Goal: Navigation & Orientation: Find specific page/section

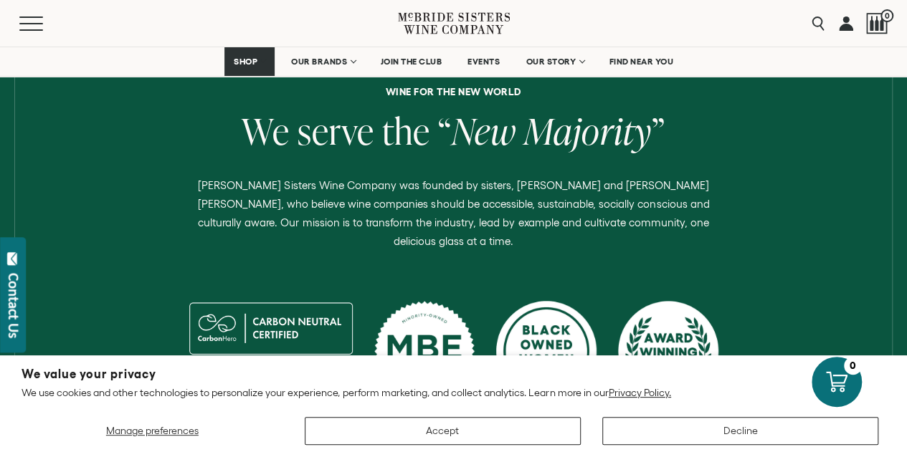
scroll to position [546, 0]
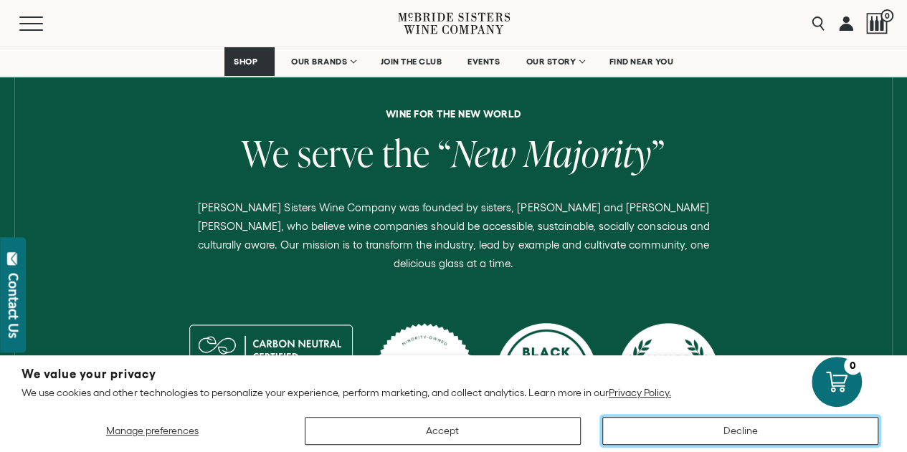
click at [745, 429] on button "Decline" at bounding box center [740, 431] width 276 height 28
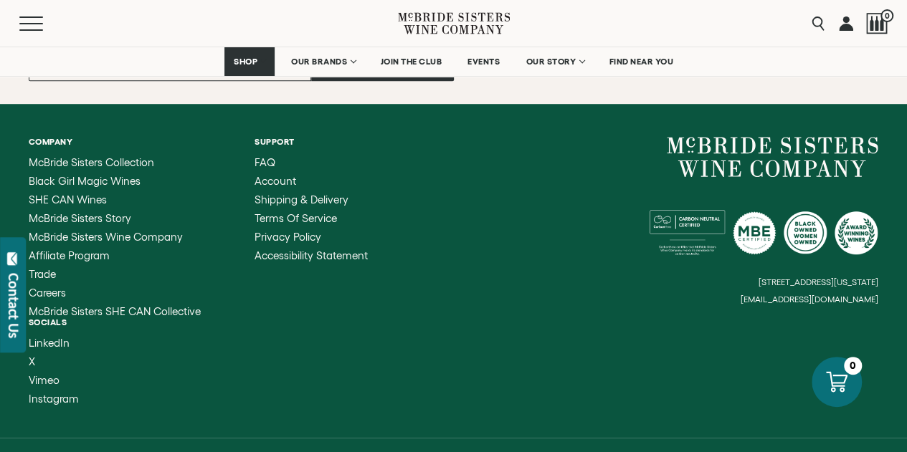
scroll to position [5930, 0]
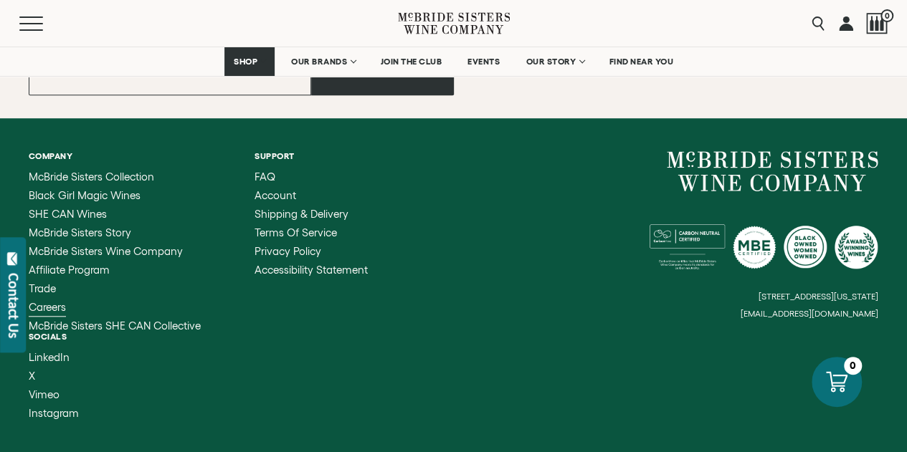
click at [65, 301] on span "Careers" at bounding box center [47, 307] width 37 height 12
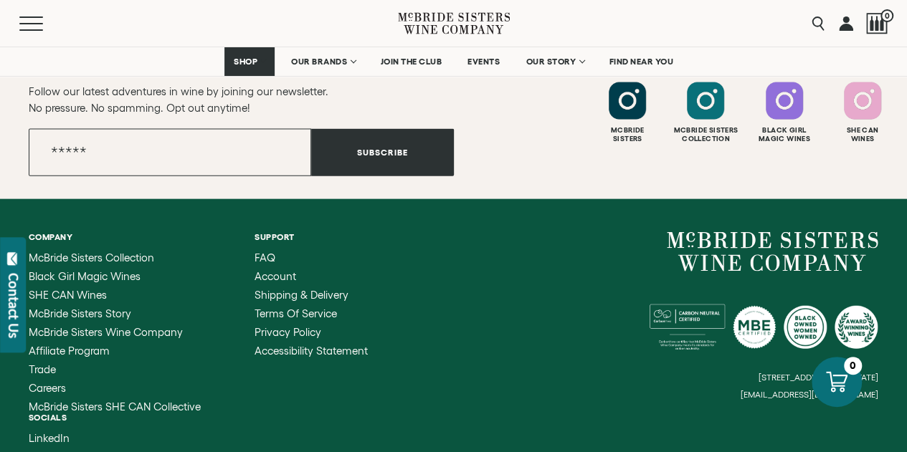
scroll to position [1534, 0]
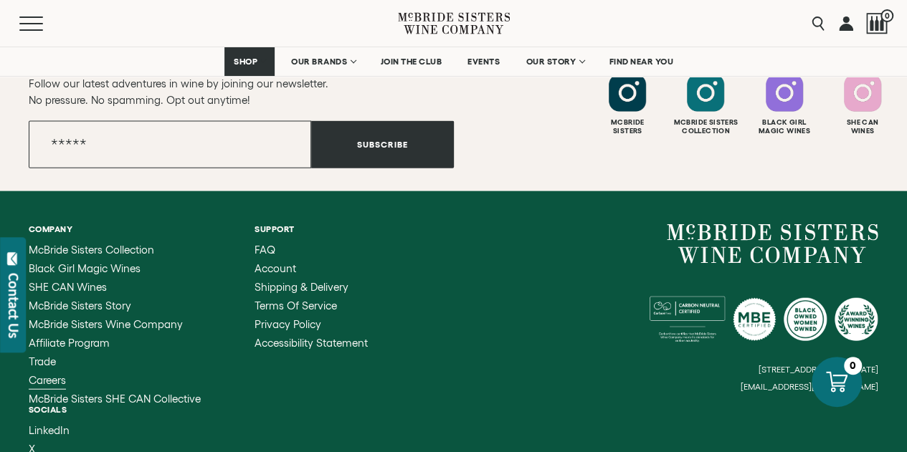
click at [52, 381] on span "Careers" at bounding box center [47, 380] width 37 height 12
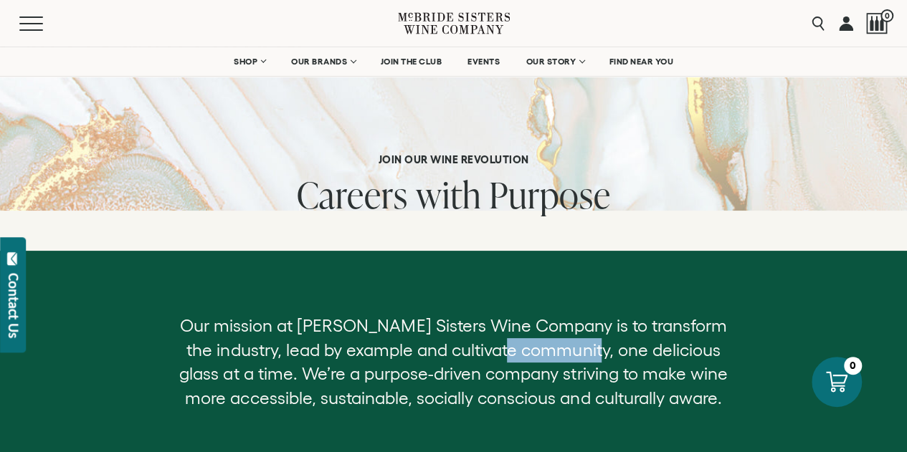
drag, startPoint x: 597, startPoint y: 360, endPoint x: 522, endPoint y: 359, distance: 74.5
click at [522, 359] on p "Our mission at McBride Sisters Wine Company is to transform the industry, lead …" at bounding box center [453, 362] width 570 height 96
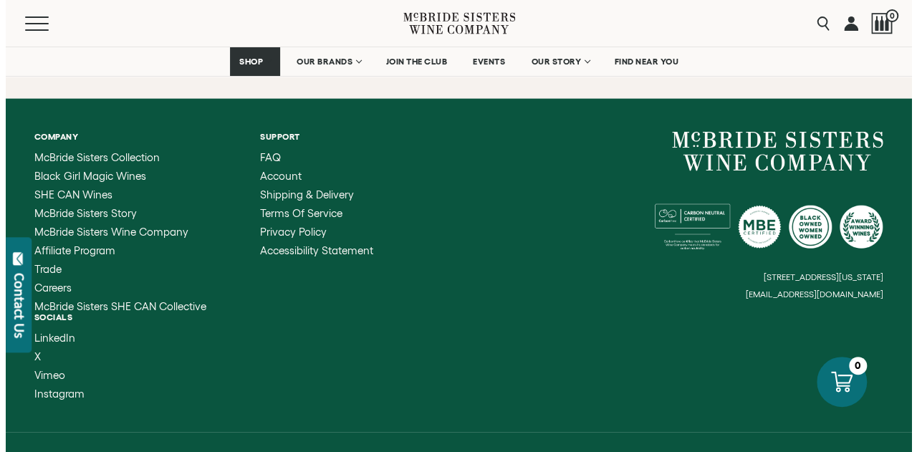
scroll to position [1617, 0]
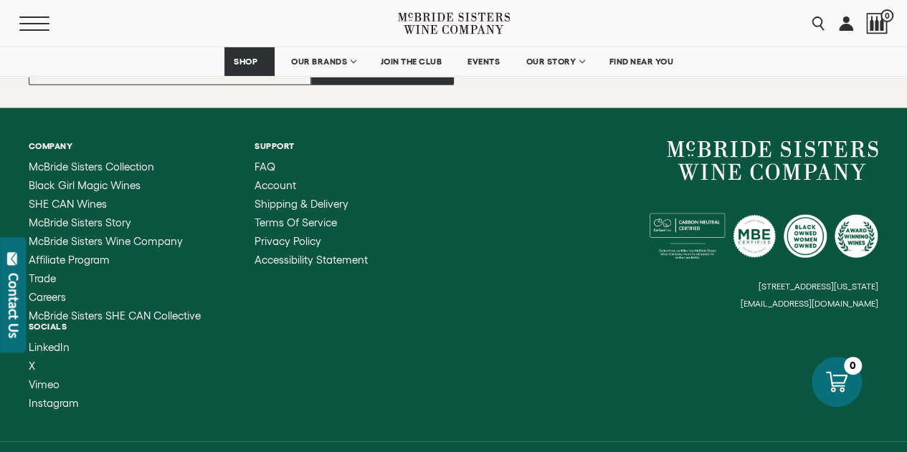
click at [31, 19] on button "Menu" at bounding box center [45, 23] width 52 height 14
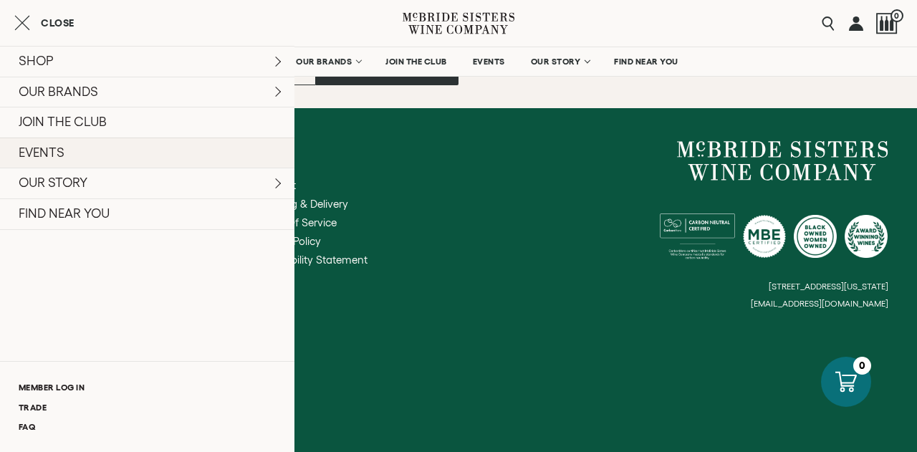
click at [45, 153] on link "EVENTS" at bounding box center [147, 153] width 295 height 31
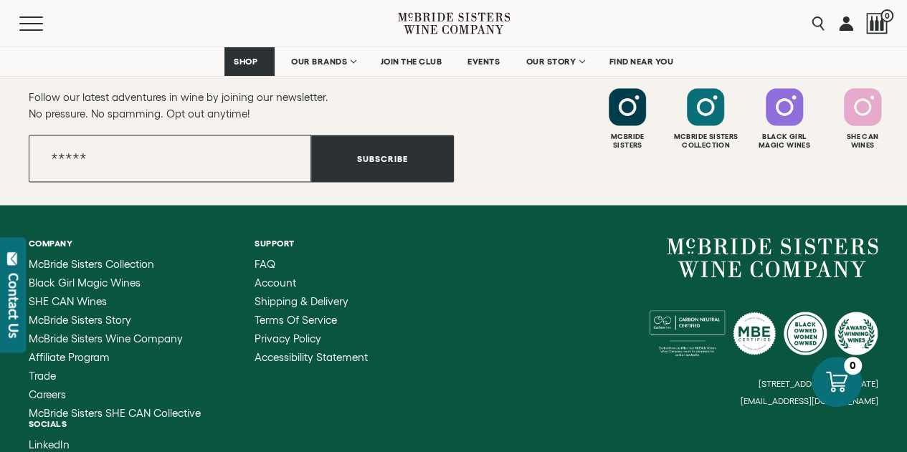
scroll to position [1213, 0]
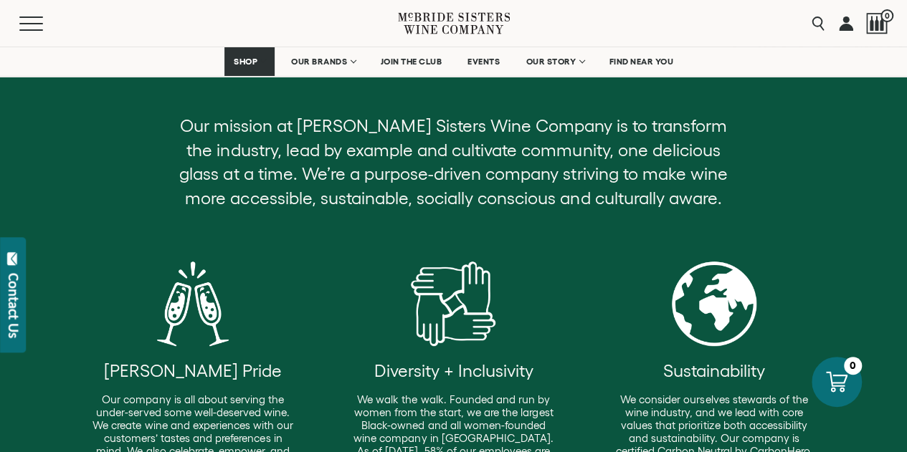
scroll to position [213, 0]
